Goal: Transaction & Acquisition: Purchase product/service

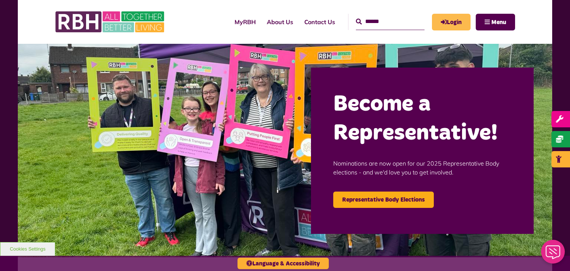
click at [446, 23] on link "Login" at bounding box center [451, 22] width 39 height 17
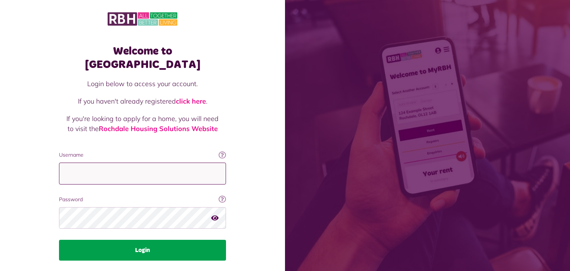
type input "**********"
click at [160, 240] on button "Login" at bounding box center [142, 250] width 167 height 21
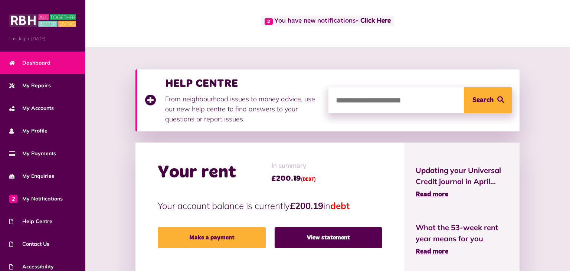
scroll to position [44, 0]
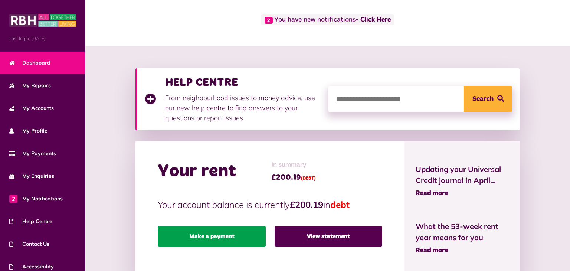
click at [210, 234] on link "Make a payment" at bounding box center [212, 236] width 108 height 21
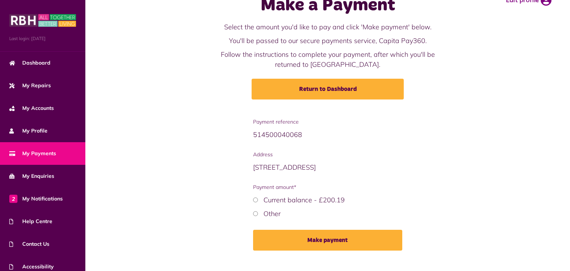
scroll to position [37, 0]
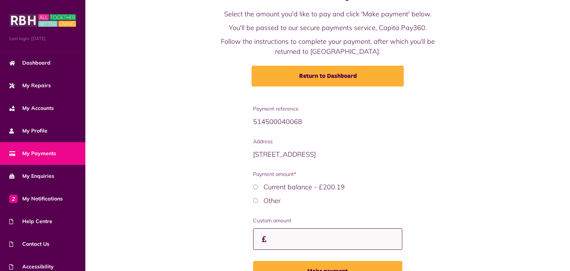
click at [276, 240] on input "Custom amount" at bounding box center [327, 239] width 149 height 22
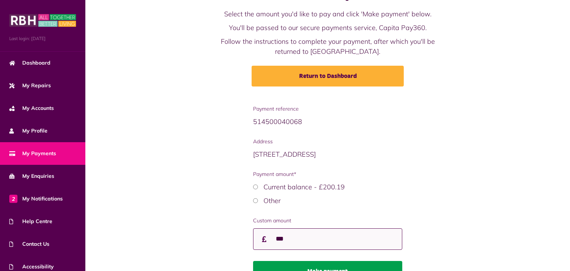
type input "***"
click at [322, 266] on button "Make payment" at bounding box center [327, 271] width 149 height 21
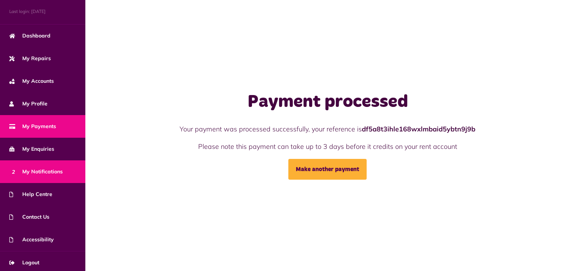
scroll to position [30, 0]
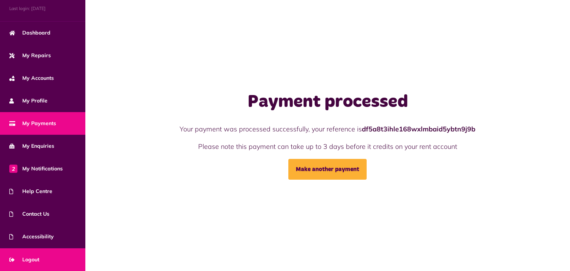
click at [36, 256] on span "Logout" at bounding box center [24, 260] width 30 height 8
